Goal: Navigation & Orientation: Find specific page/section

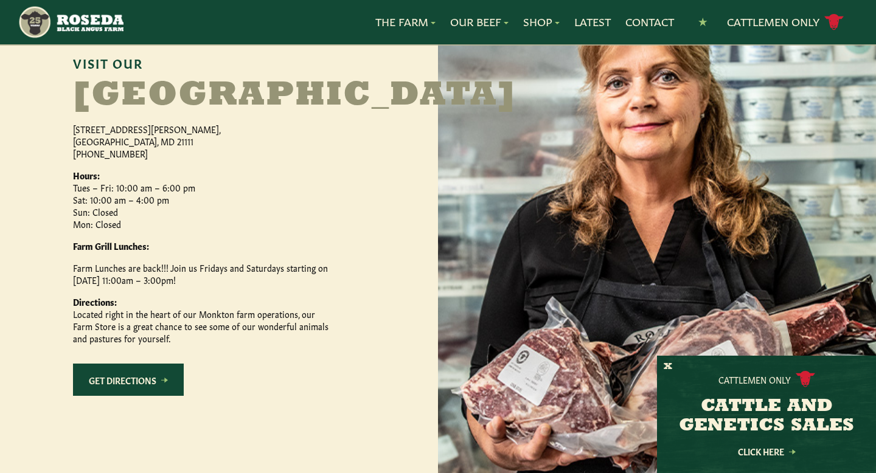
scroll to position [598, 0]
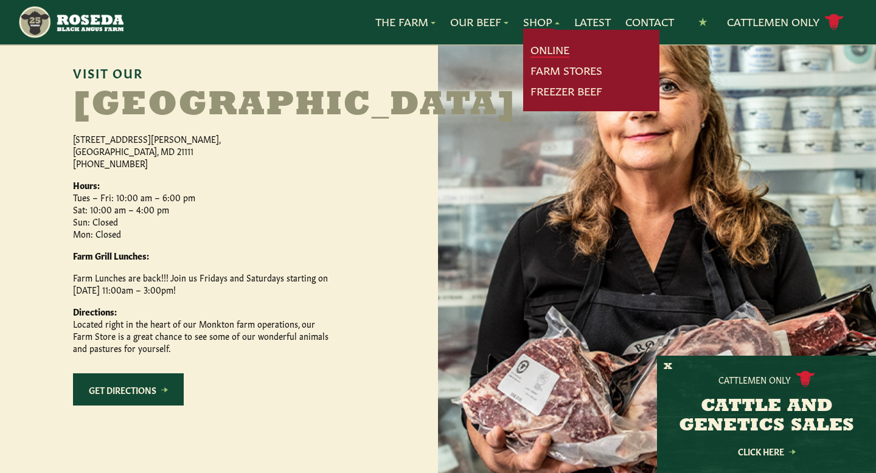
click at [546, 46] on link "Online" at bounding box center [550, 50] width 39 height 16
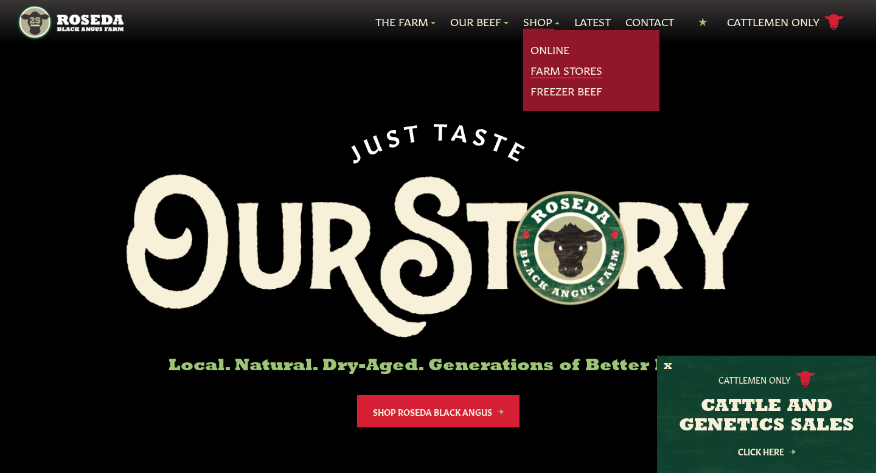
click at [544, 72] on link "Farm Stores" at bounding box center [567, 71] width 72 height 16
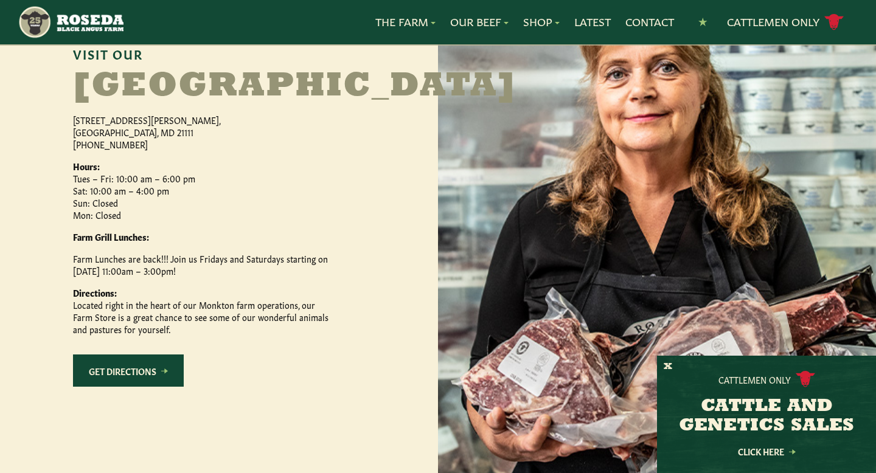
scroll to position [619, 0]
